Goal: Information Seeking & Learning: Learn about a topic

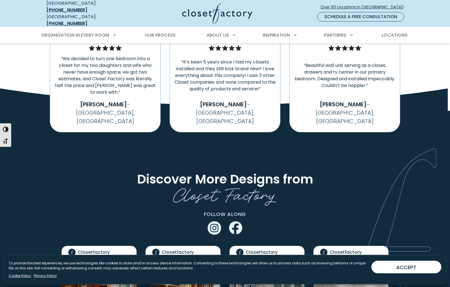
scroll to position [1062, 0]
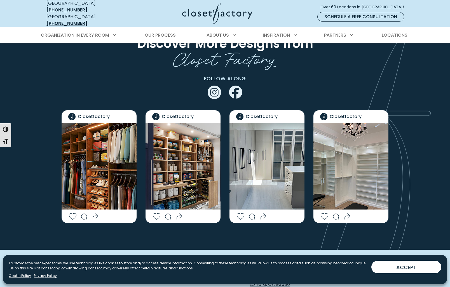
click at [107, 144] on img "Social Grid" at bounding box center [98, 166] width 75 height 87
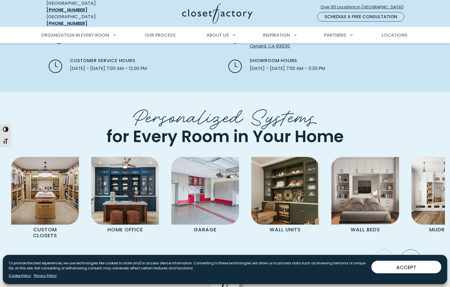
scroll to position [1316, 0]
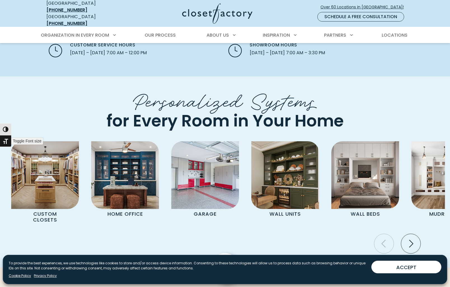
click at [4, 145] on button "Toggle Font size" at bounding box center [5, 141] width 11 height 12
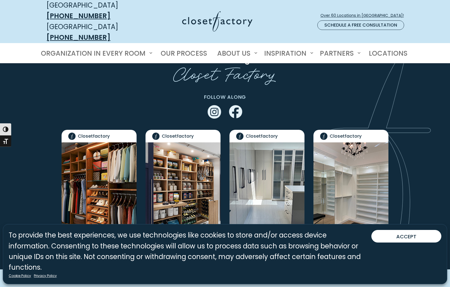
click at [354, 143] on img "Social Grid" at bounding box center [350, 185] width 75 height 87
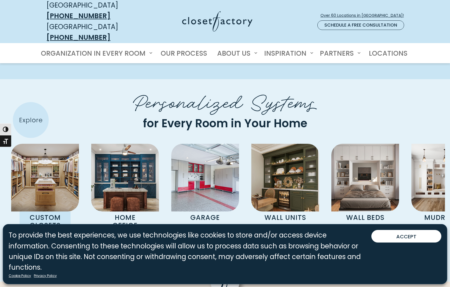
scroll to position [1626, 0]
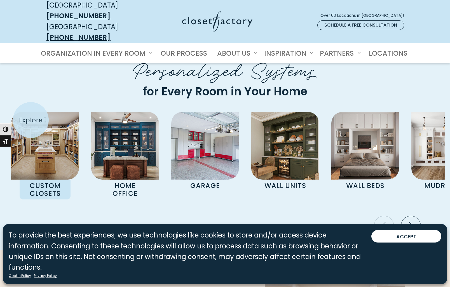
click at [31, 120] on div "Custom Closets" at bounding box center [45, 155] width 68 height 87
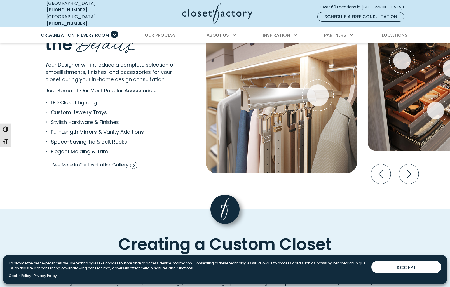
scroll to position [1064, 0]
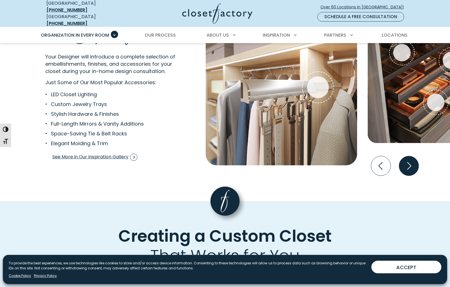
click at [410, 160] on icon "Next slide" at bounding box center [409, 166] width 20 height 20
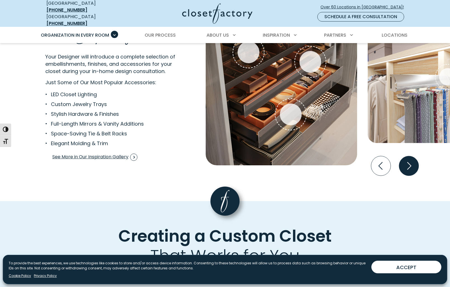
click at [410, 160] on icon "Next slide" at bounding box center [409, 166] width 20 height 20
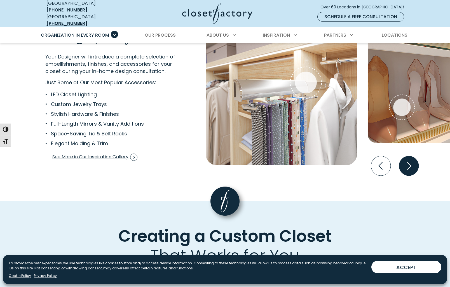
click at [410, 160] on icon "Next slide" at bounding box center [409, 166] width 20 height 20
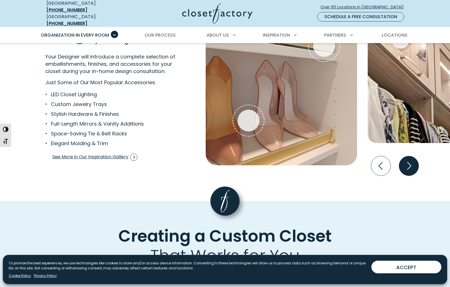
click at [410, 160] on icon "Next slide" at bounding box center [409, 166] width 20 height 20
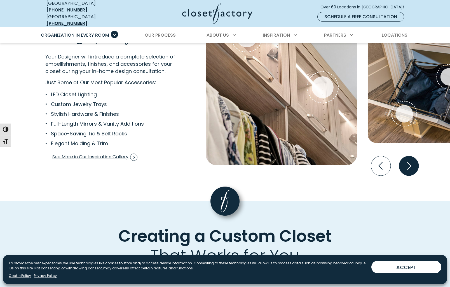
click at [410, 160] on icon "Next slide" at bounding box center [409, 166] width 20 height 20
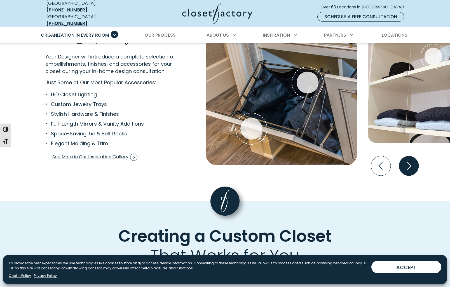
click at [410, 160] on icon "Next slide" at bounding box center [409, 166] width 20 height 20
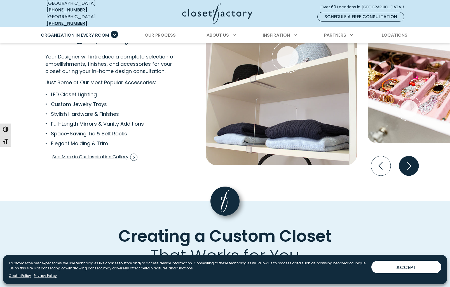
click at [410, 160] on icon "Next slide" at bounding box center [409, 166] width 20 height 20
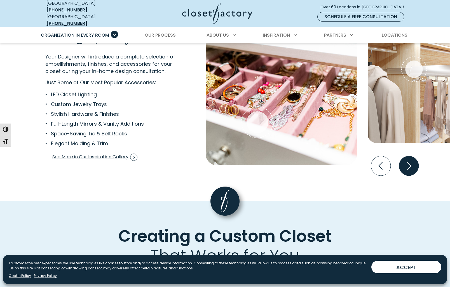
click at [410, 160] on icon "Next slide" at bounding box center [409, 166] width 20 height 20
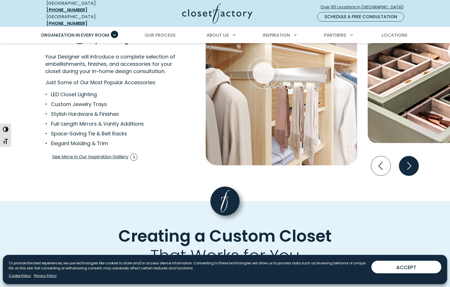
click at [410, 160] on icon "Next slide" at bounding box center [409, 166] width 20 height 20
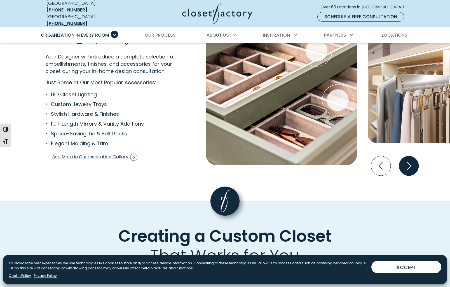
click at [410, 160] on icon "Next slide" at bounding box center [409, 166] width 20 height 20
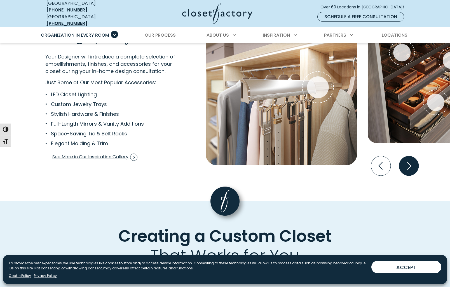
click at [410, 160] on icon "Next slide" at bounding box center [409, 166] width 20 height 20
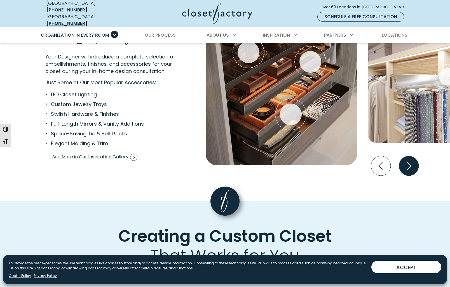
click at [410, 160] on icon "Next slide" at bounding box center [409, 166] width 20 height 20
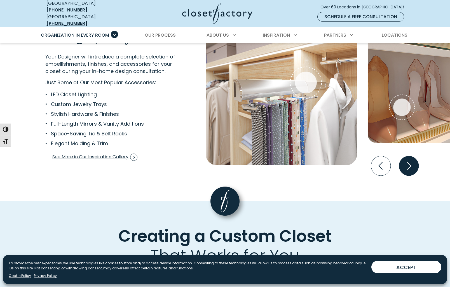
click at [410, 160] on icon "Next slide" at bounding box center [409, 166] width 20 height 20
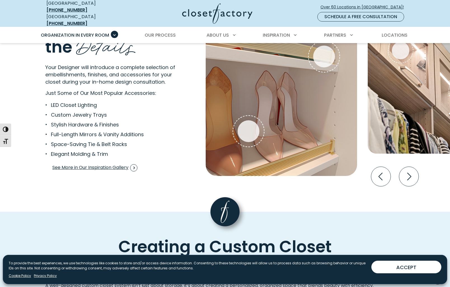
scroll to position [1001, 0]
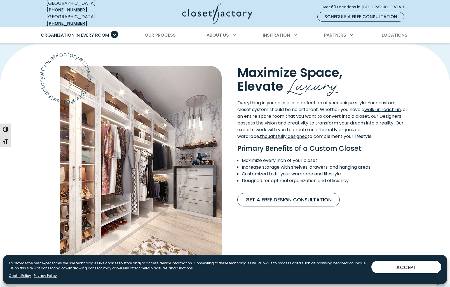
scroll to position [277, 0]
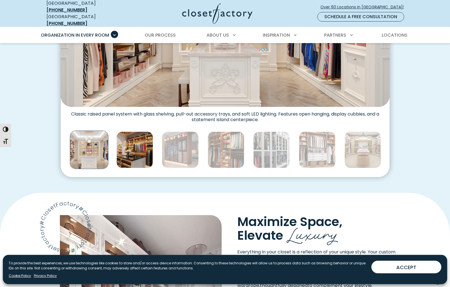
click at [136, 157] on img "Thumbnail Gallery" at bounding box center [134, 149] width 37 height 37
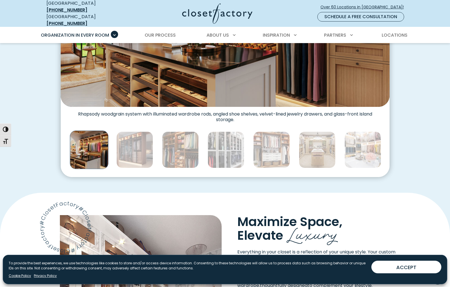
scroll to position [235, 0]
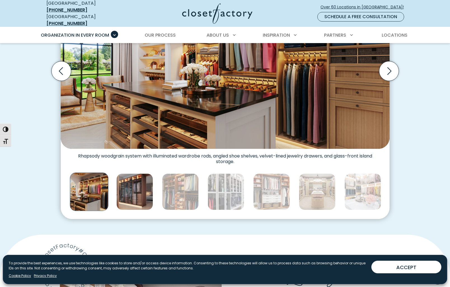
click at [138, 184] on img "Thumbnail Gallery" at bounding box center [134, 191] width 37 height 37
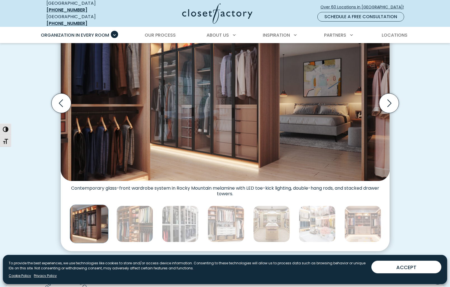
scroll to position [196, 0]
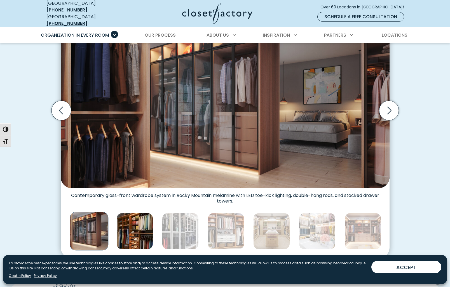
click at [133, 227] on img "Thumbnail Gallery" at bounding box center [134, 231] width 37 height 37
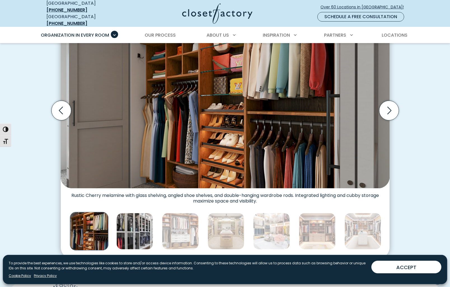
click at [146, 228] on img "Thumbnail Gallery" at bounding box center [134, 231] width 37 height 37
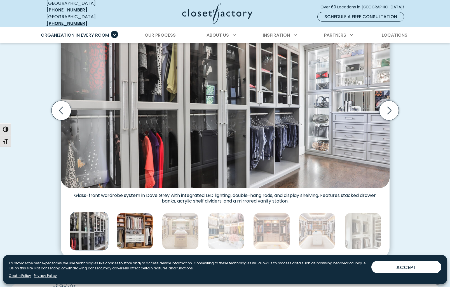
click at [146, 227] on img "Thumbnail Gallery" at bounding box center [134, 231] width 37 height 37
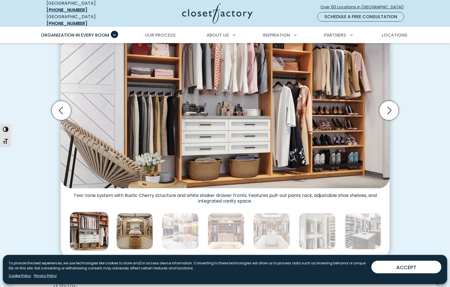
click at [145, 227] on img "Thumbnail Gallery" at bounding box center [134, 231] width 37 height 37
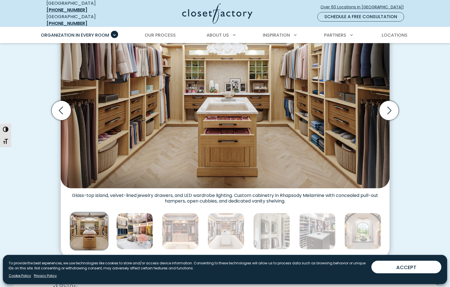
click at [145, 227] on img "Thumbnail Gallery" at bounding box center [134, 231] width 37 height 37
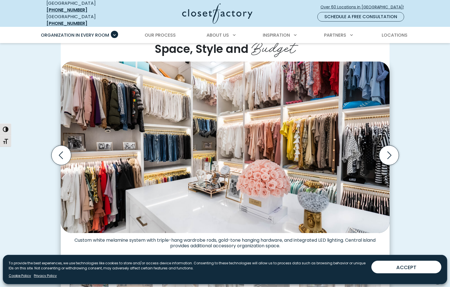
scroll to position [150, 0]
